Goal: Transaction & Acquisition: Book appointment/travel/reservation

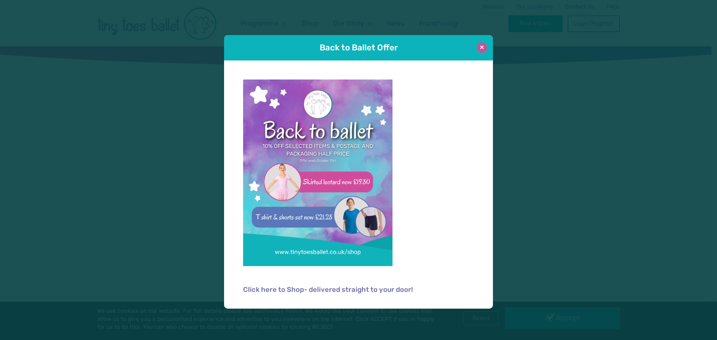
click at [483, 46] on button at bounding box center [482, 48] width 10 height 10
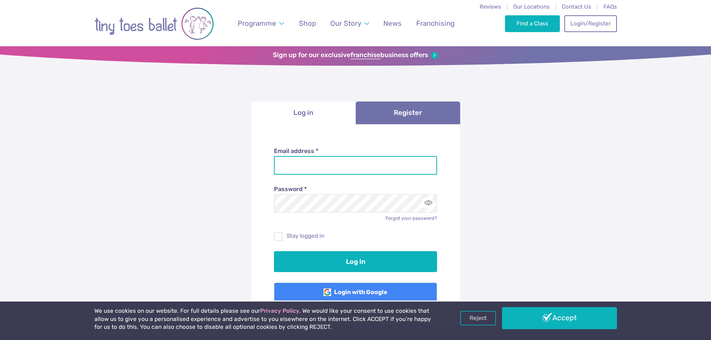
click at [351, 170] on input "Email address *" at bounding box center [355, 165] width 163 height 19
type input "**********"
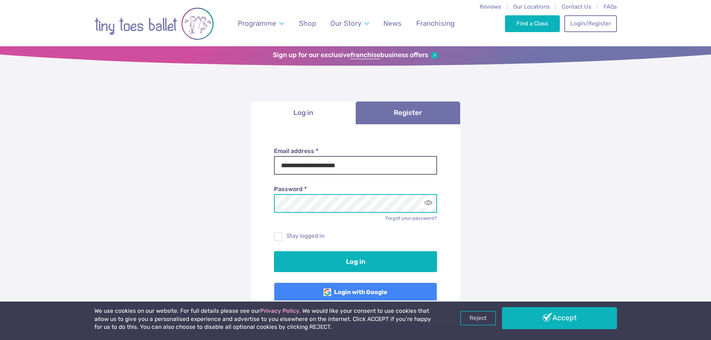
click at [274, 251] on button "Log in" at bounding box center [355, 261] width 163 height 21
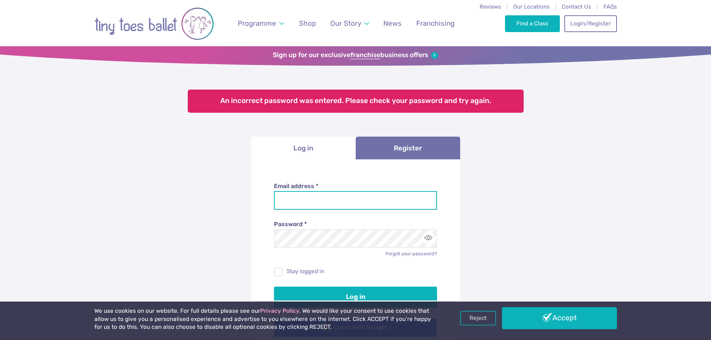
click at [338, 202] on input "Email address *" at bounding box center [355, 200] width 163 height 19
type input "**********"
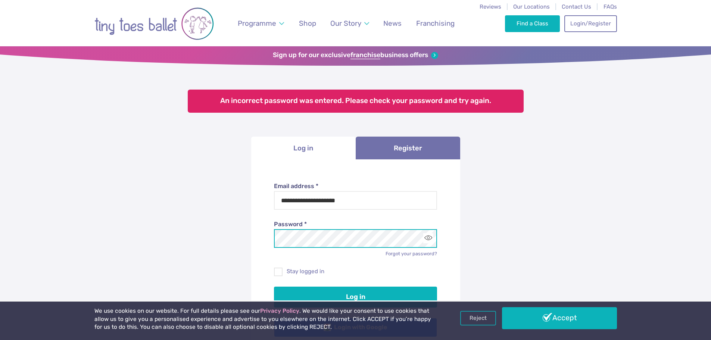
click at [274, 287] on button "Log in" at bounding box center [355, 297] width 163 height 21
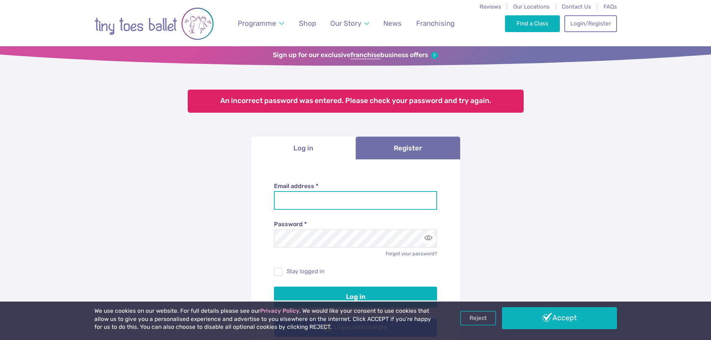
click at [336, 210] on input "Email address *" at bounding box center [355, 200] width 163 height 19
type input "**********"
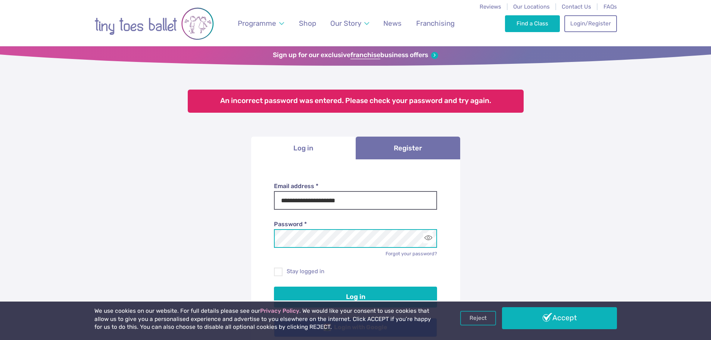
click at [274, 287] on button "Log in" at bounding box center [355, 297] width 163 height 21
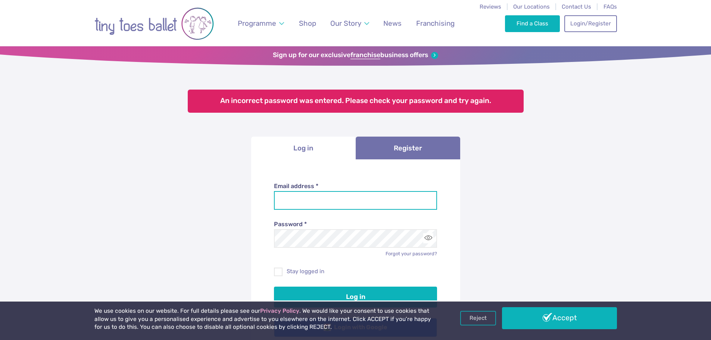
click at [332, 200] on input "Email address *" at bounding box center [355, 200] width 163 height 19
type input "**********"
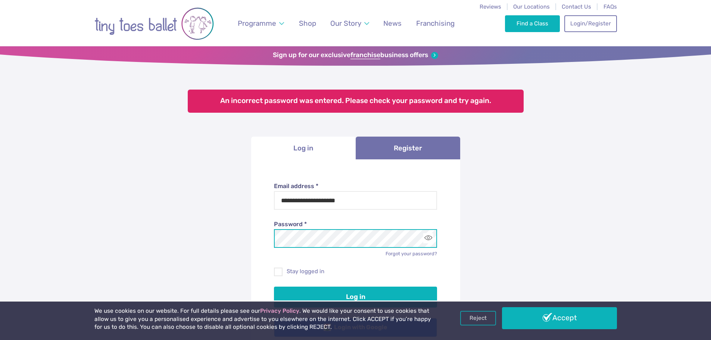
click at [274, 287] on button "Log in" at bounding box center [355, 297] width 163 height 21
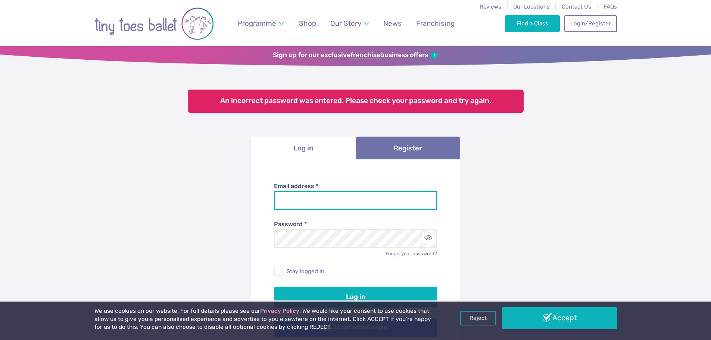
click at [343, 202] on input "Email address *" at bounding box center [355, 200] width 163 height 19
type input "**********"
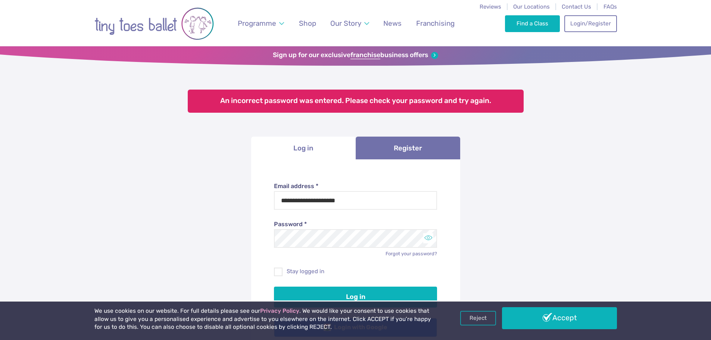
click at [428, 239] on button "Toggle password visibility" at bounding box center [429, 238] width 10 height 10
click at [274, 287] on button "Log in" at bounding box center [355, 297] width 163 height 21
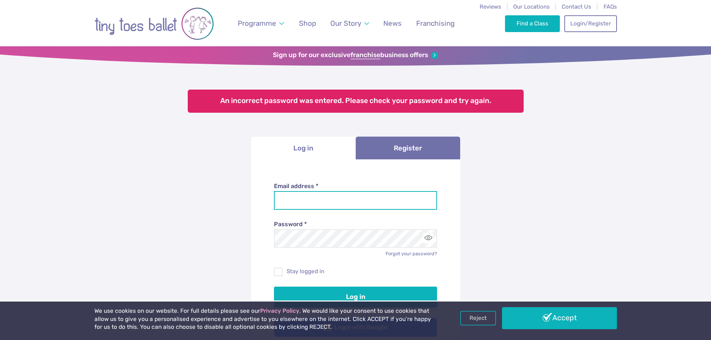
click at [325, 202] on input "Email address *" at bounding box center [355, 200] width 163 height 19
type input "**********"
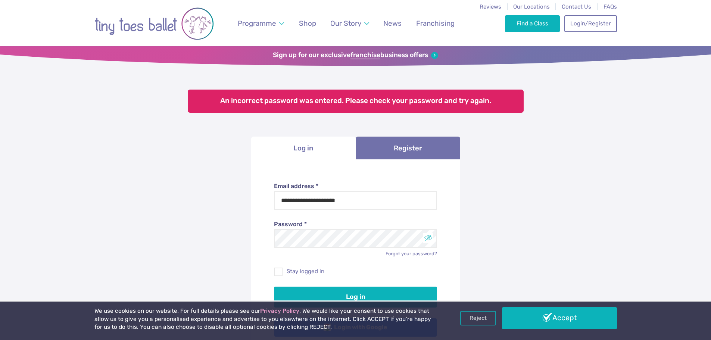
click at [430, 239] on button "Toggle password visibility" at bounding box center [429, 238] width 10 height 10
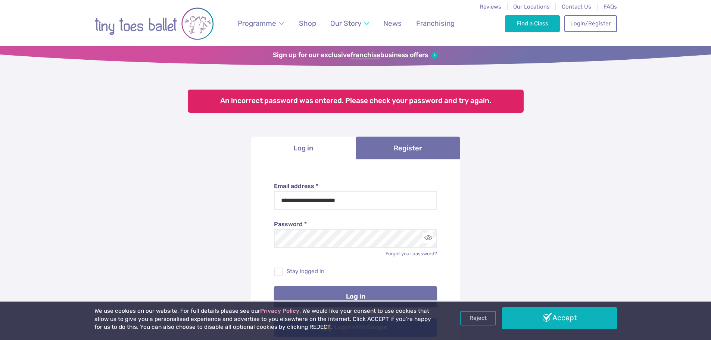
click at [419, 289] on button "Log in" at bounding box center [355, 296] width 163 height 21
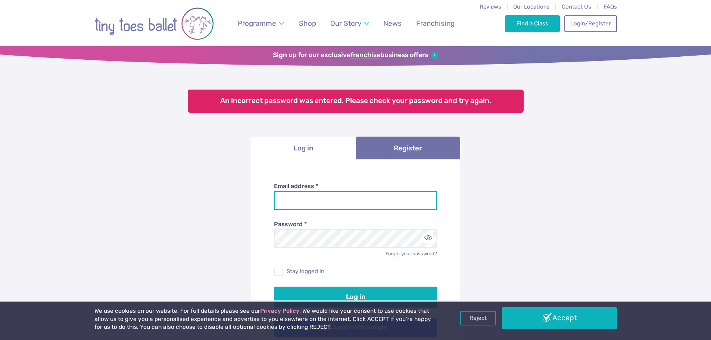
click at [342, 198] on input "Email address *" at bounding box center [355, 200] width 163 height 19
type input "**********"
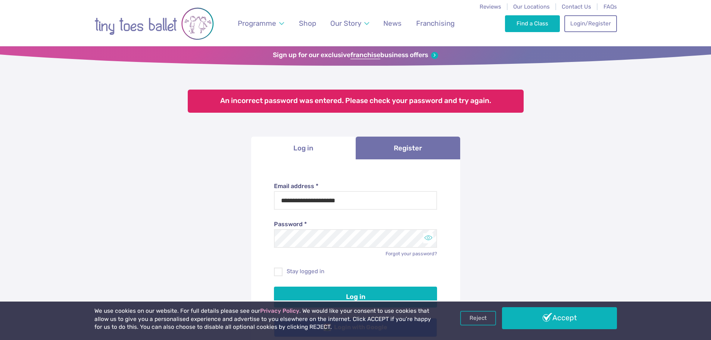
click at [424, 239] on button "Toggle password visibility" at bounding box center [429, 238] width 10 height 10
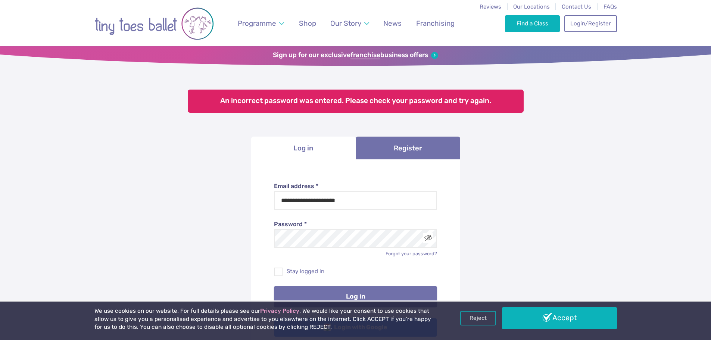
click at [404, 291] on button "Log in" at bounding box center [355, 296] width 163 height 21
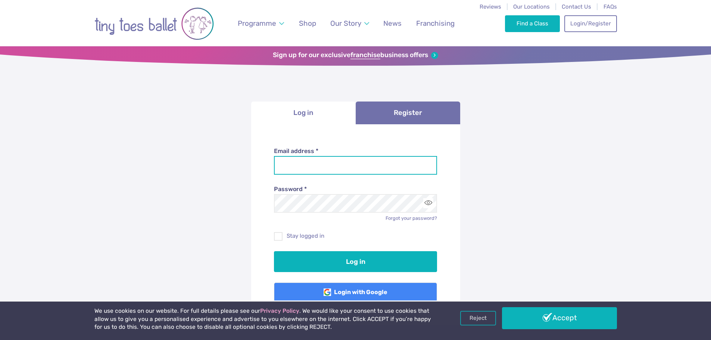
click at [339, 163] on input "Email address *" at bounding box center [355, 165] width 163 height 19
type input "**********"
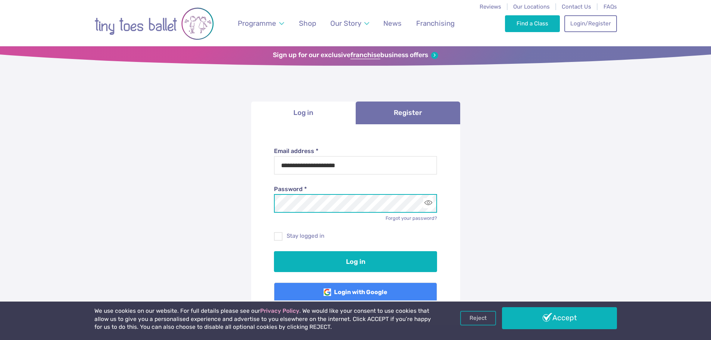
click at [274, 251] on button "Log in" at bounding box center [355, 261] width 163 height 21
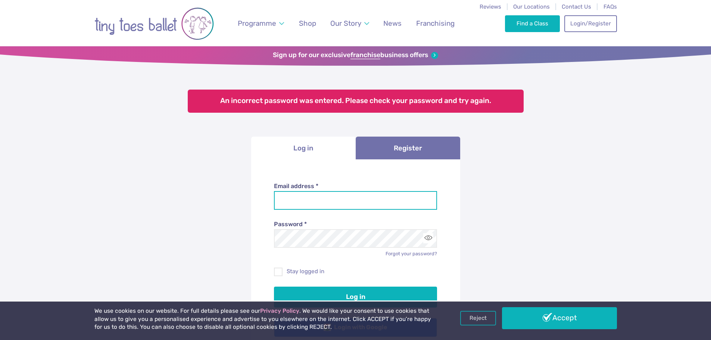
drag, startPoint x: 0, startPoint y: 0, endPoint x: 342, endPoint y: 208, distance: 400.1
click at [342, 208] on input "Email address *" at bounding box center [355, 200] width 163 height 19
type input "**********"
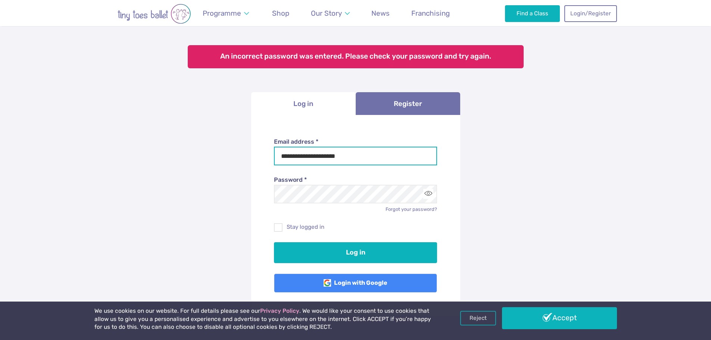
scroll to position [112, 0]
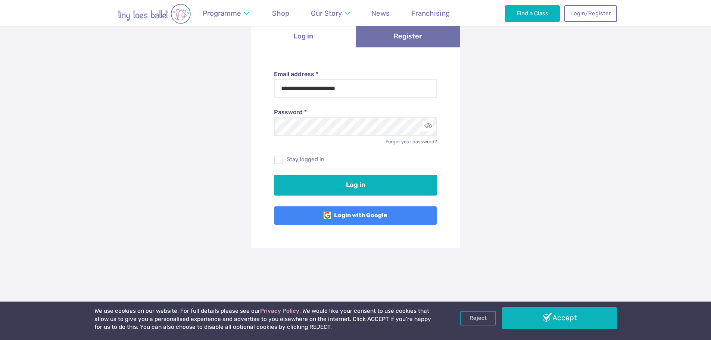
click at [397, 142] on link "Forgot your password?" at bounding box center [412, 142] width 52 height 6
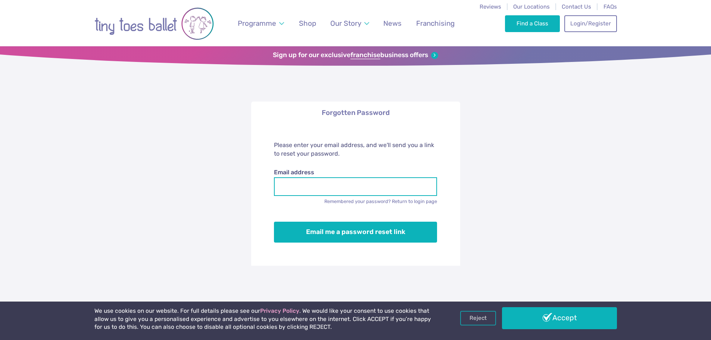
click at [367, 182] on input "Email address" at bounding box center [355, 186] width 163 height 19
type input "**********"
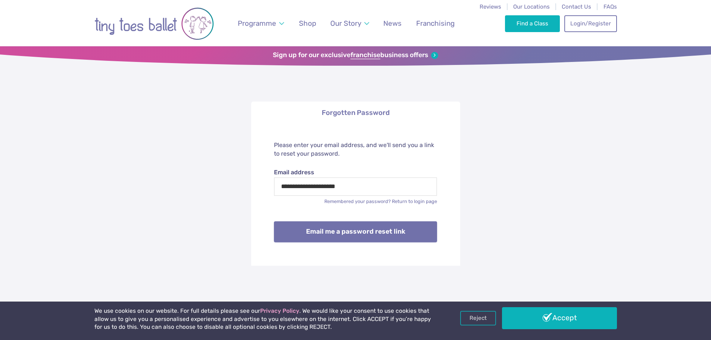
click at [356, 229] on button "Email me a password reset link" at bounding box center [355, 231] width 163 height 21
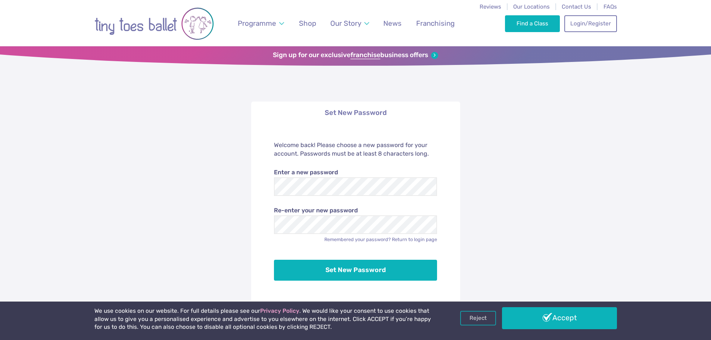
click at [317, 171] on label "Enter a new password" at bounding box center [355, 172] width 163 height 8
click at [350, 174] on label "Enter a new password" at bounding box center [355, 172] width 163 height 8
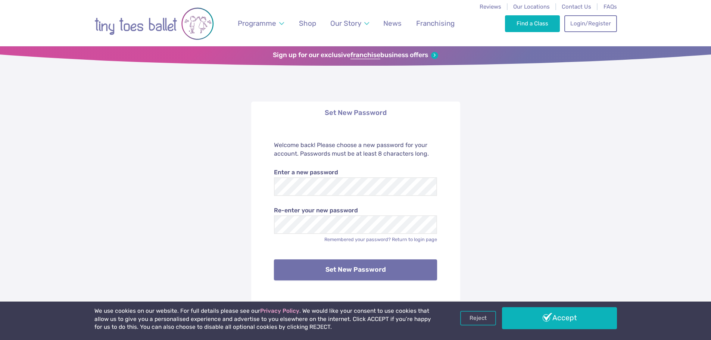
click at [331, 266] on button "Set New Password" at bounding box center [355, 270] width 163 height 21
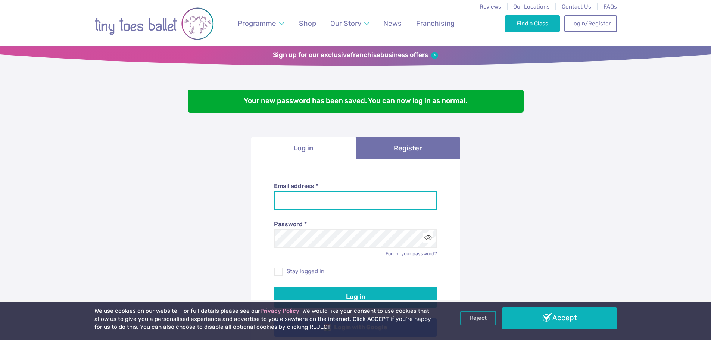
click at [317, 197] on input "Email address *" at bounding box center [355, 200] width 163 height 19
type input "**********"
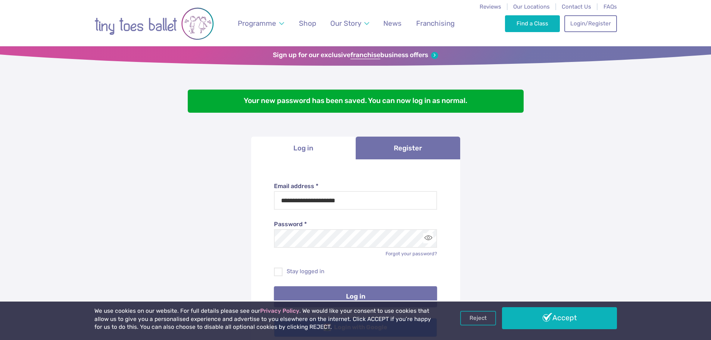
click at [336, 288] on button "Log in" at bounding box center [355, 296] width 163 height 21
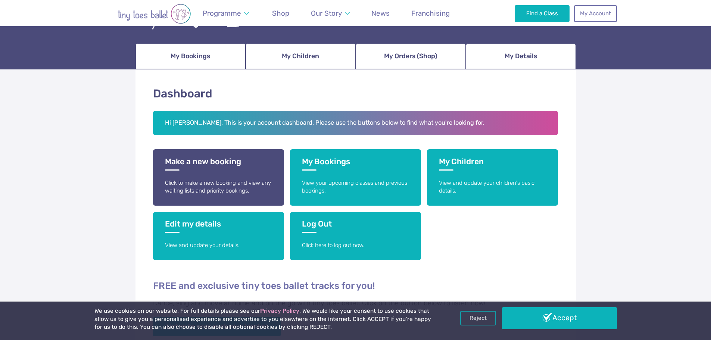
scroll to position [75, 0]
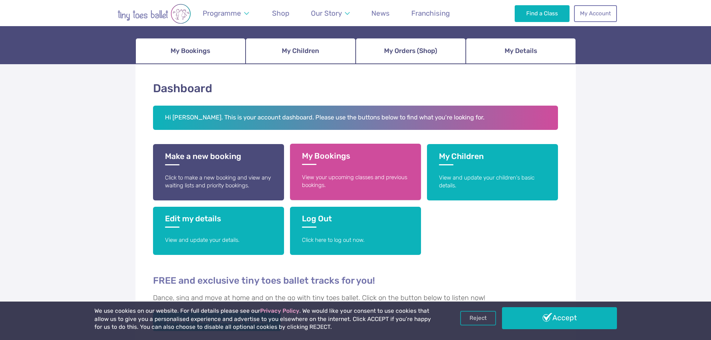
click at [333, 173] on link "My Bookings View your upcoming classes and previous bookings." at bounding box center [355, 172] width 131 height 56
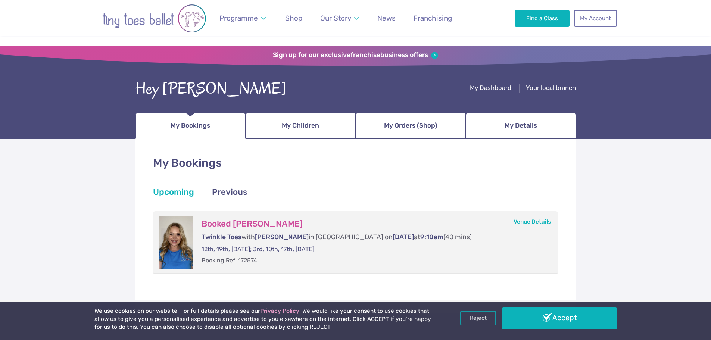
scroll to position [75, 0]
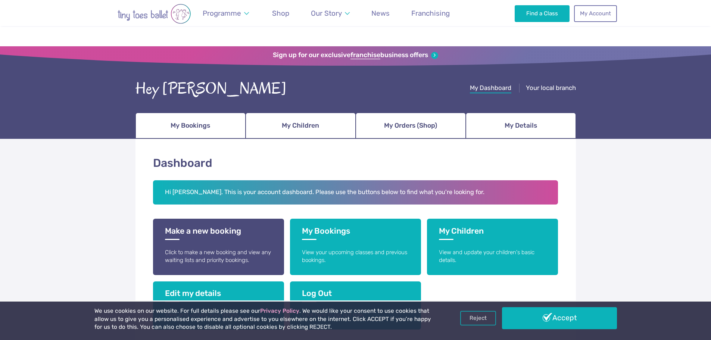
scroll to position [75, 0]
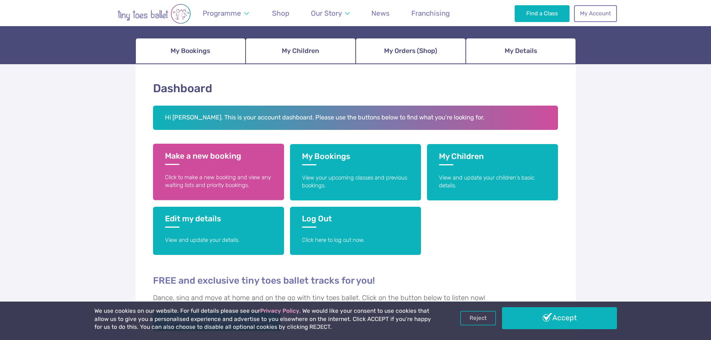
click at [208, 159] on h3 "Make a new booking" at bounding box center [218, 158] width 107 height 14
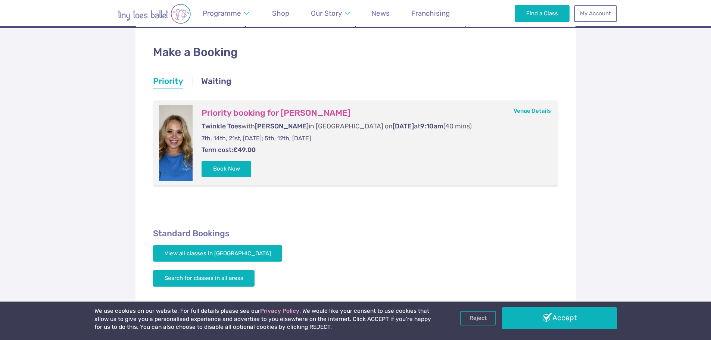
scroll to position [112, 0]
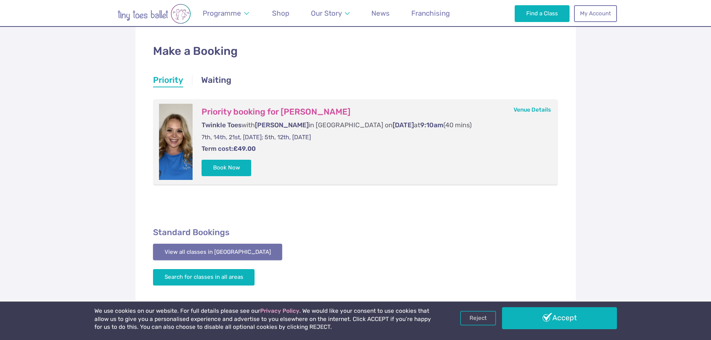
click at [215, 255] on link "View all classes in [GEOGRAPHIC_DATA]" at bounding box center [218, 252] width 130 height 16
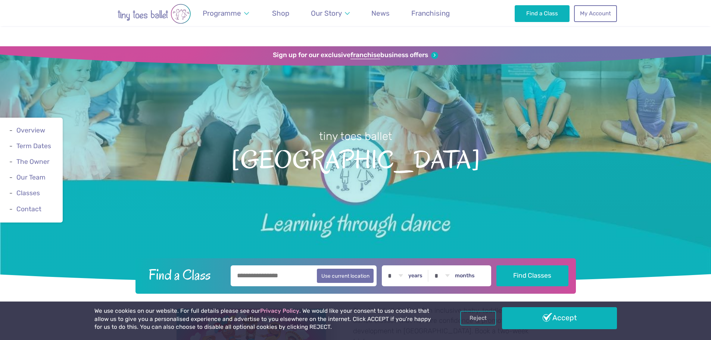
scroll to position [1089, 0]
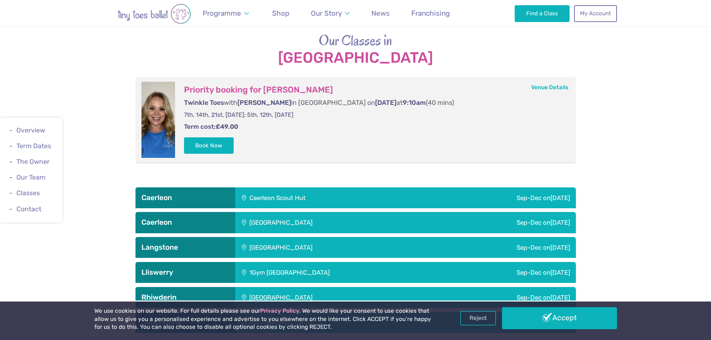
click at [289, 262] on div "1Gym Newport" at bounding box center [338, 272] width 207 height 21
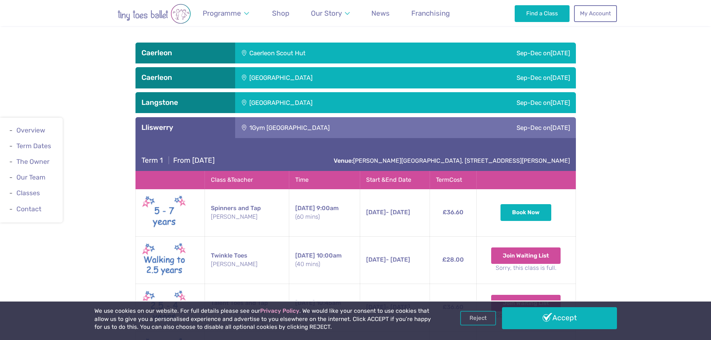
scroll to position [1239, 0]
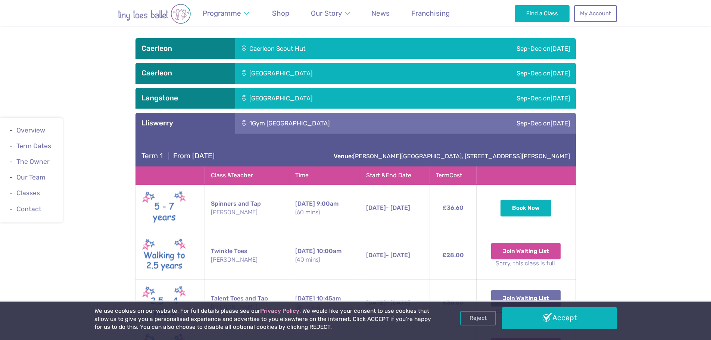
click at [517, 290] on button "Join Waiting List" at bounding box center [525, 298] width 69 height 16
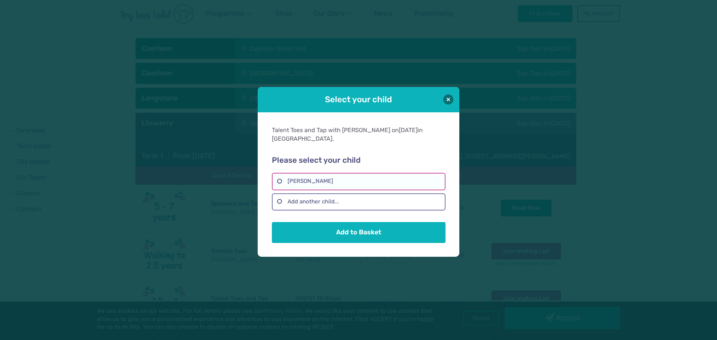
click at [307, 179] on label "Darcey Byrne" at bounding box center [358, 181] width 173 height 17
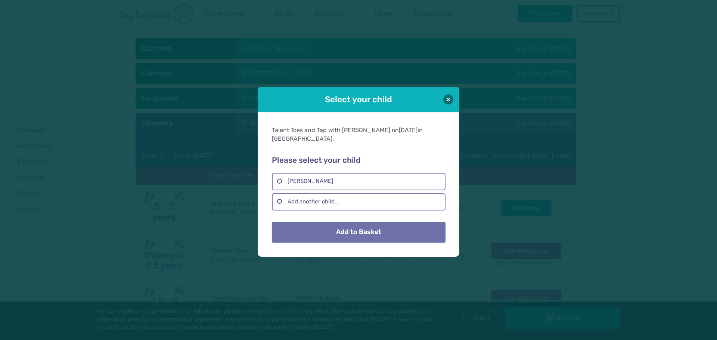
click at [336, 224] on button "Add to Basket" at bounding box center [358, 232] width 173 height 21
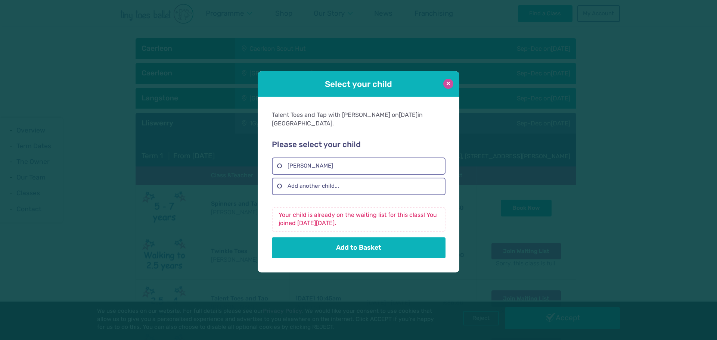
click at [451, 85] on button at bounding box center [448, 84] width 10 height 10
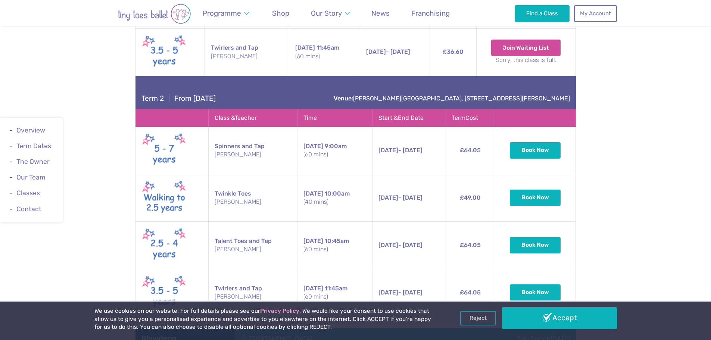
scroll to position [1538, 0]
click at [525, 236] on button "Book Now" at bounding box center [535, 244] width 51 height 16
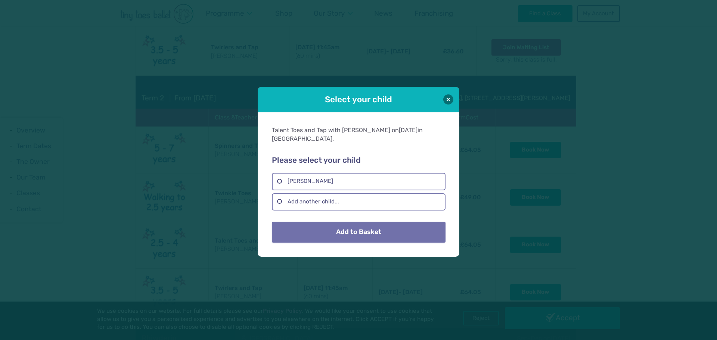
click at [418, 235] on button "Add to Basket" at bounding box center [358, 232] width 173 height 21
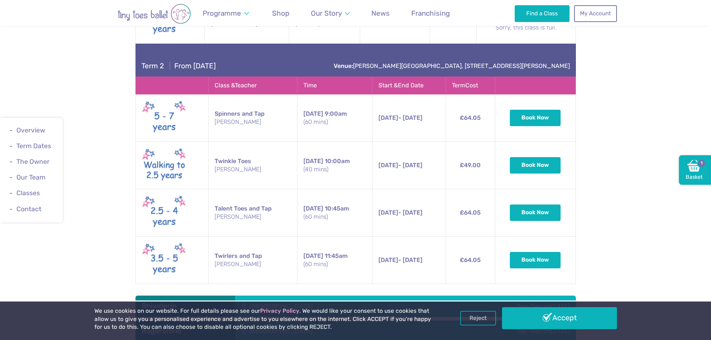
scroll to position [1612, 0]
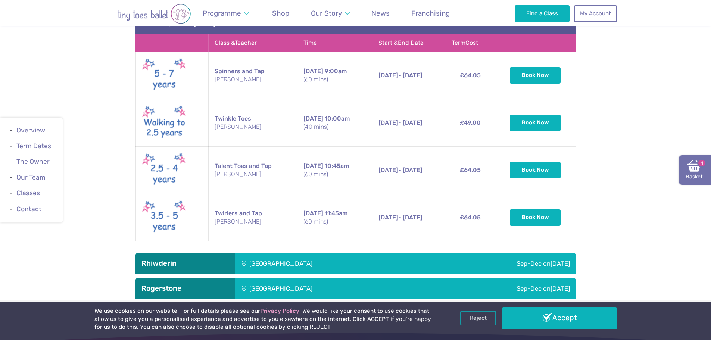
click at [697, 167] on img at bounding box center [694, 165] width 13 height 13
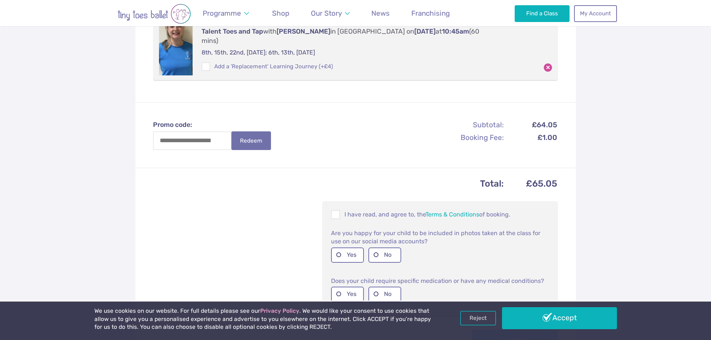
scroll to position [187, 0]
click at [469, 210] on link "Terms & Conditions" at bounding box center [453, 213] width 54 height 7
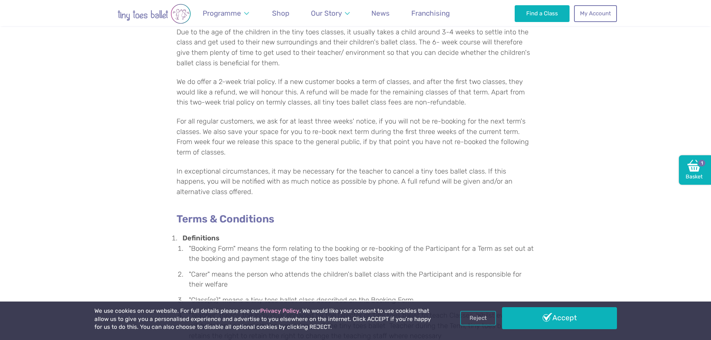
scroll to position [299, 0]
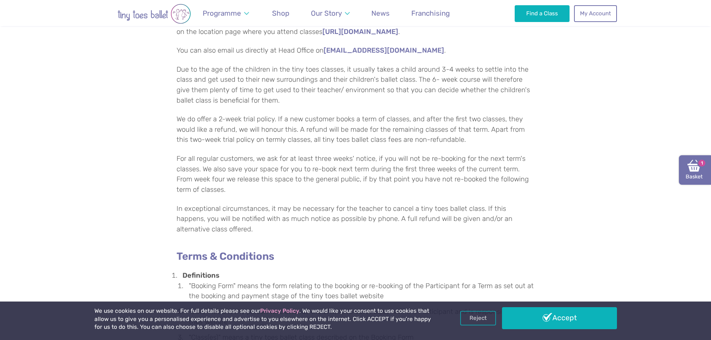
click at [692, 163] on img at bounding box center [694, 165] width 13 height 13
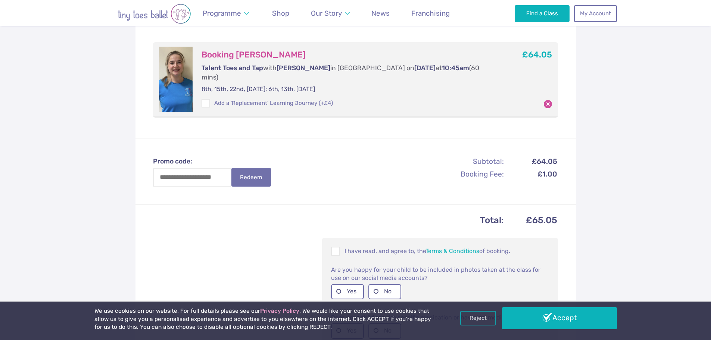
scroll to position [187, 0]
